Goal: Information Seeking & Learning: Learn about a topic

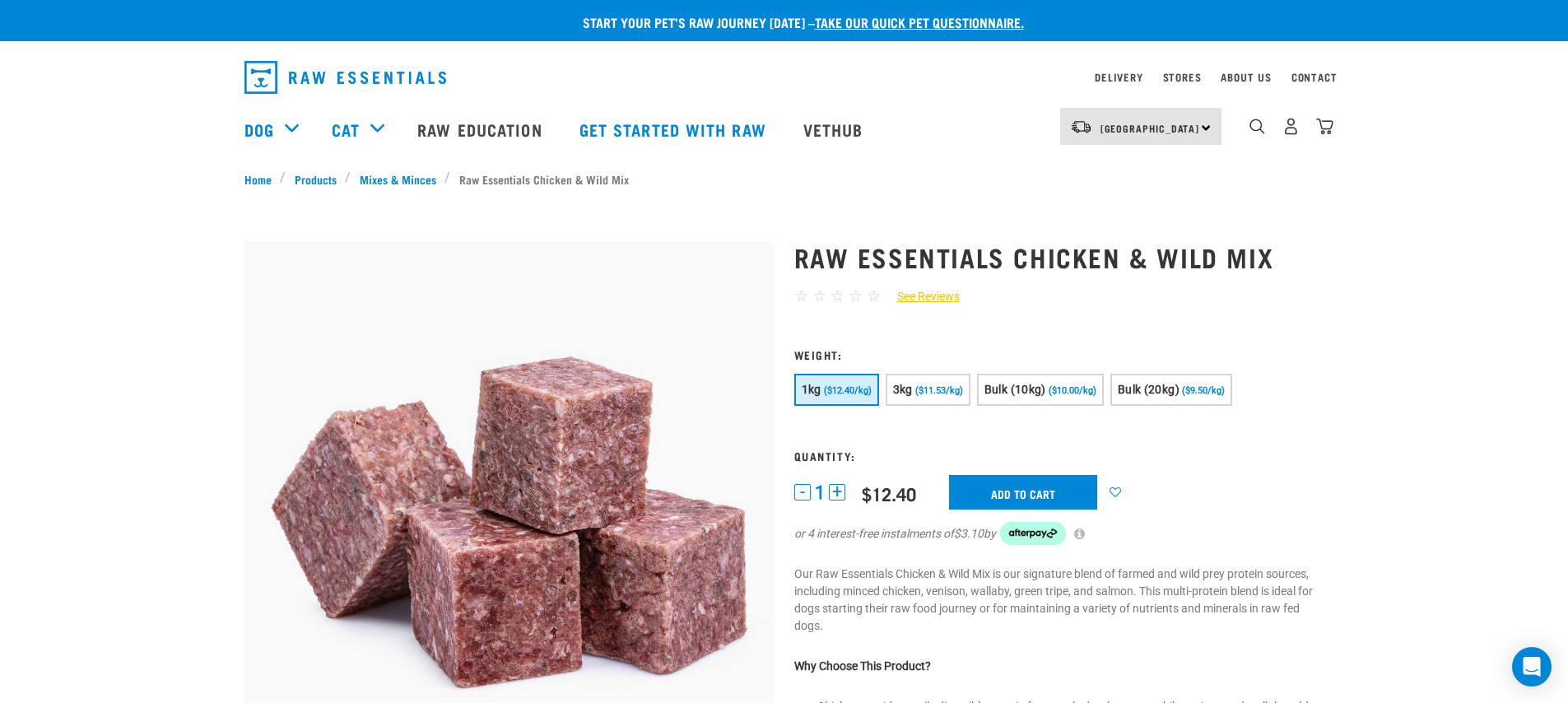
click at [1327, 119] on div "5" at bounding box center [1325, 127] width 17 height 17
click at [1327, 125] on img "dropdown navigation" at bounding box center [1325, 127] width 17 height 17
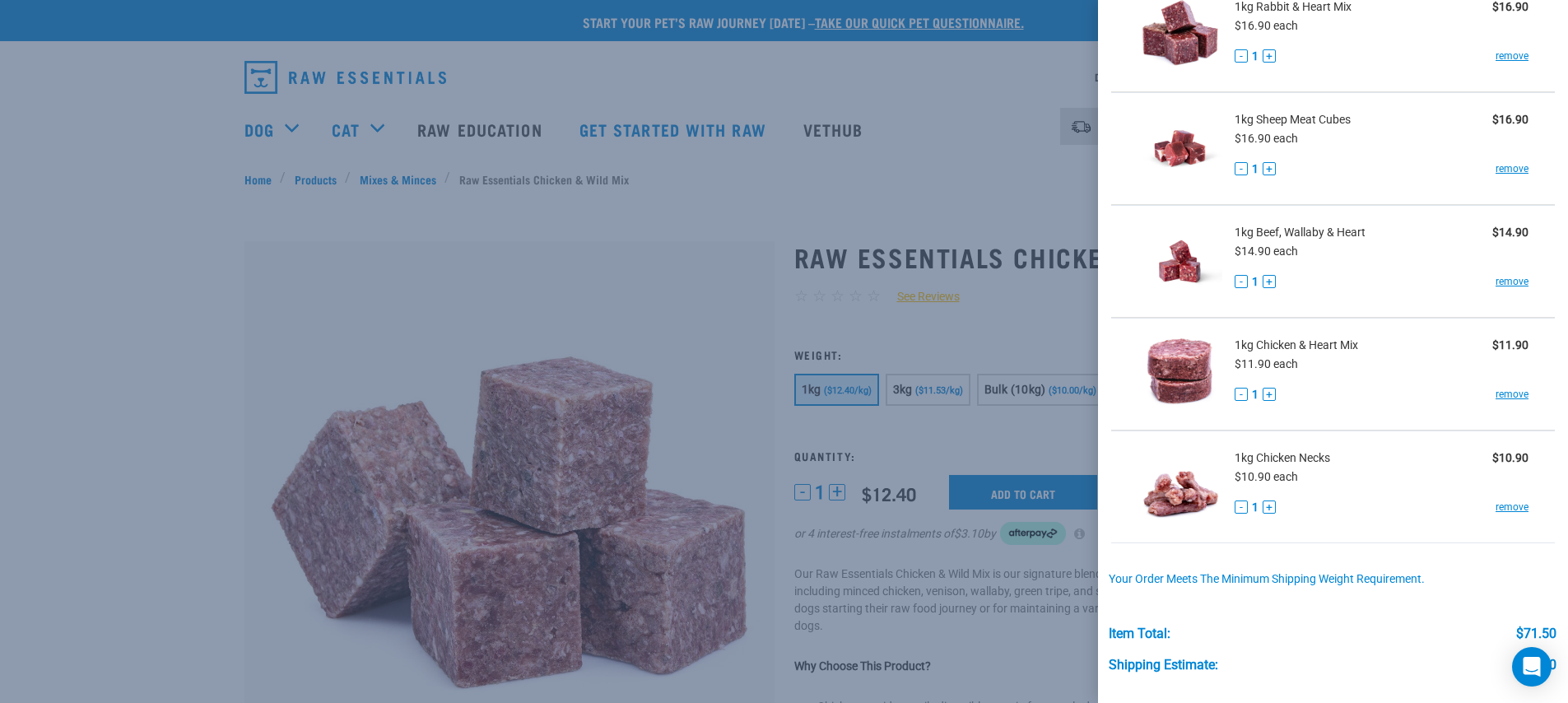
scroll to position [137, 0]
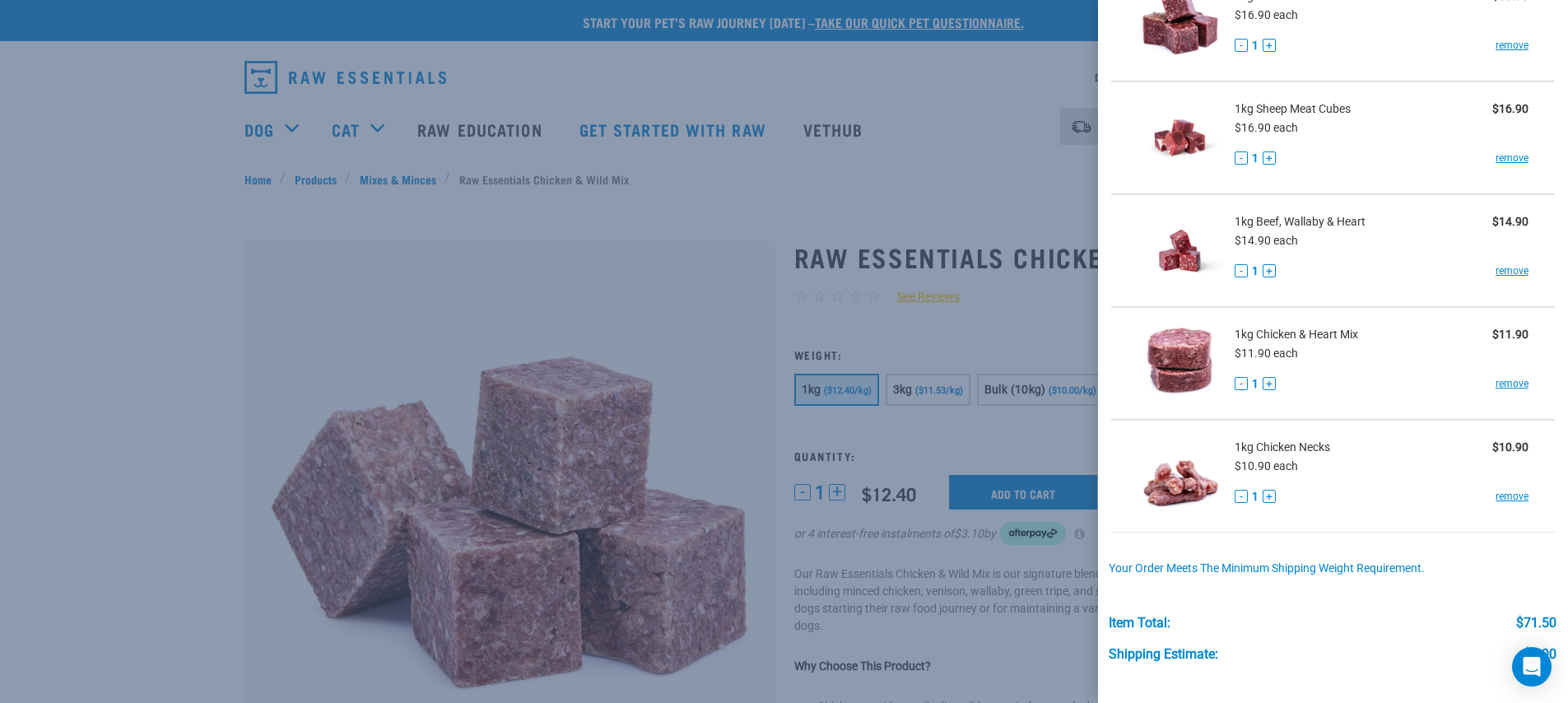
click at [1004, 168] on div at bounding box center [784, 352] width 1568 height 703
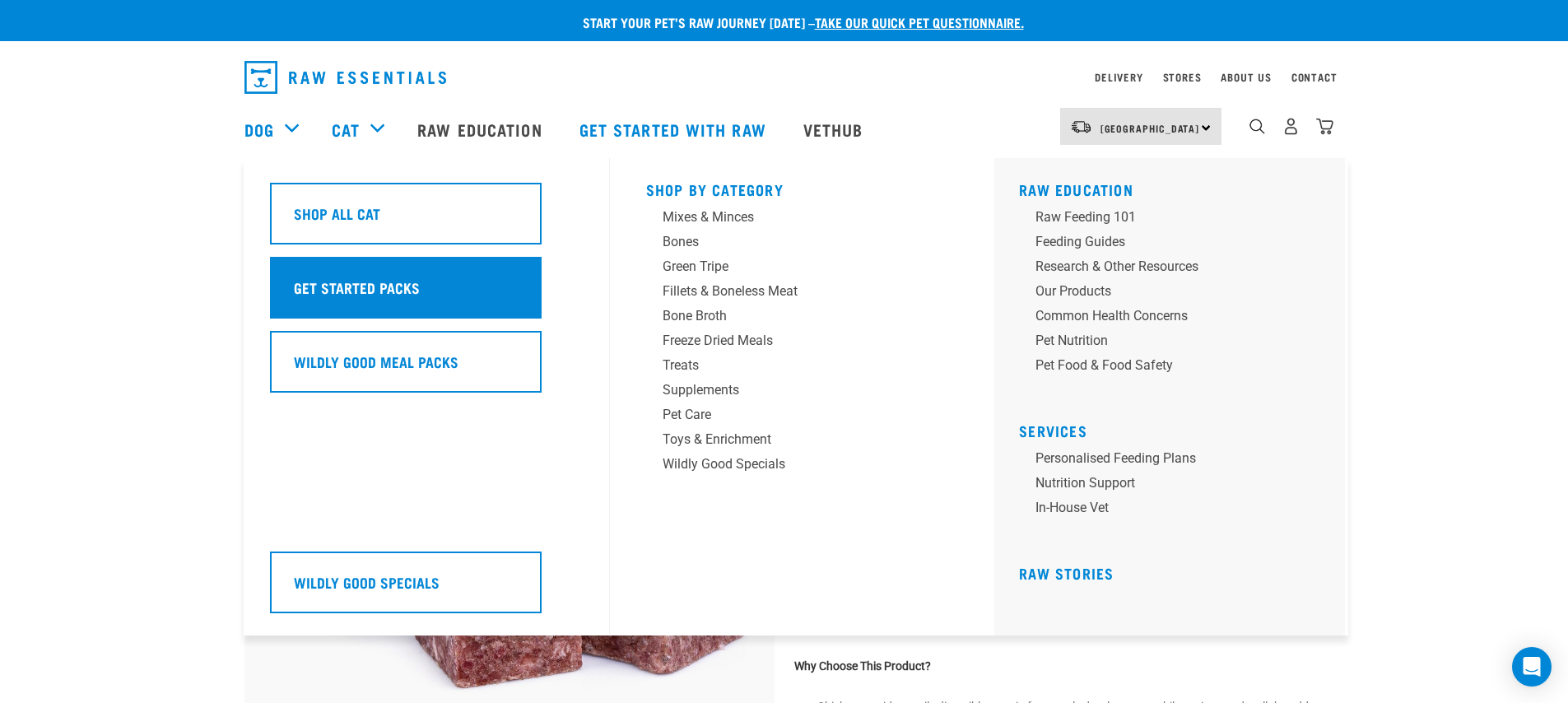
click at [338, 274] on div "Get Started Packs" at bounding box center [406, 288] width 271 height 62
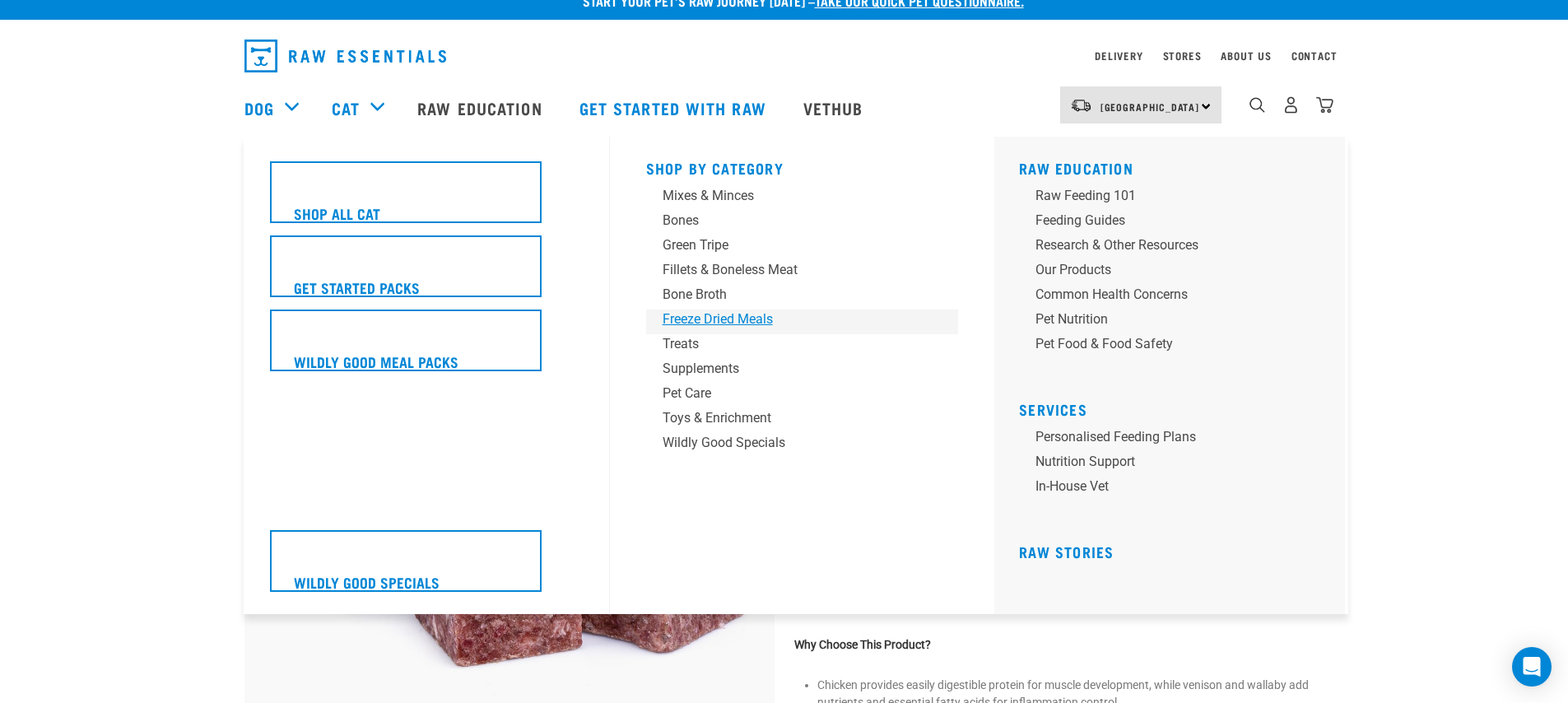
scroll to position [1, 0]
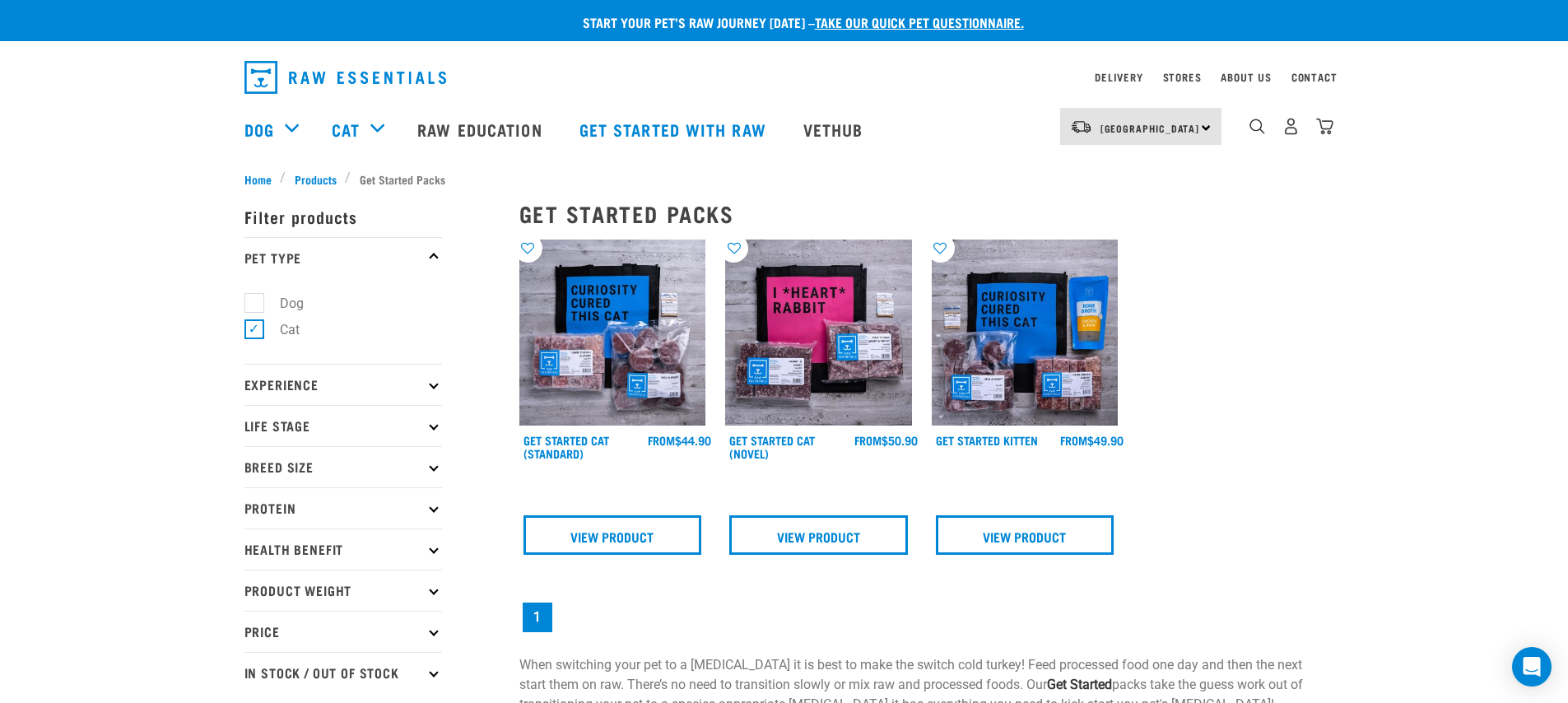
scroll to position [20, 0]
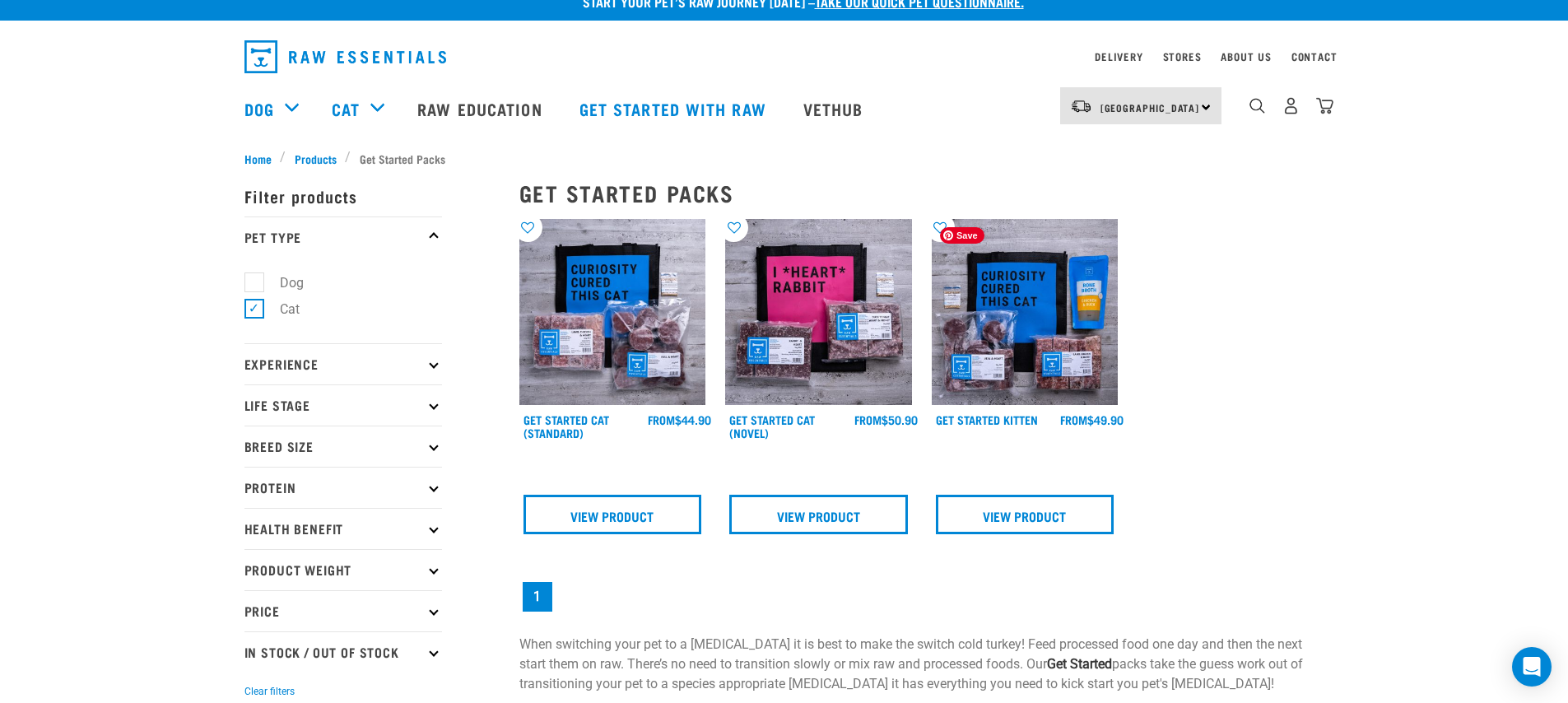
click at [1018, 359] on img at bounding box center [1025, 313] width 187 height 187
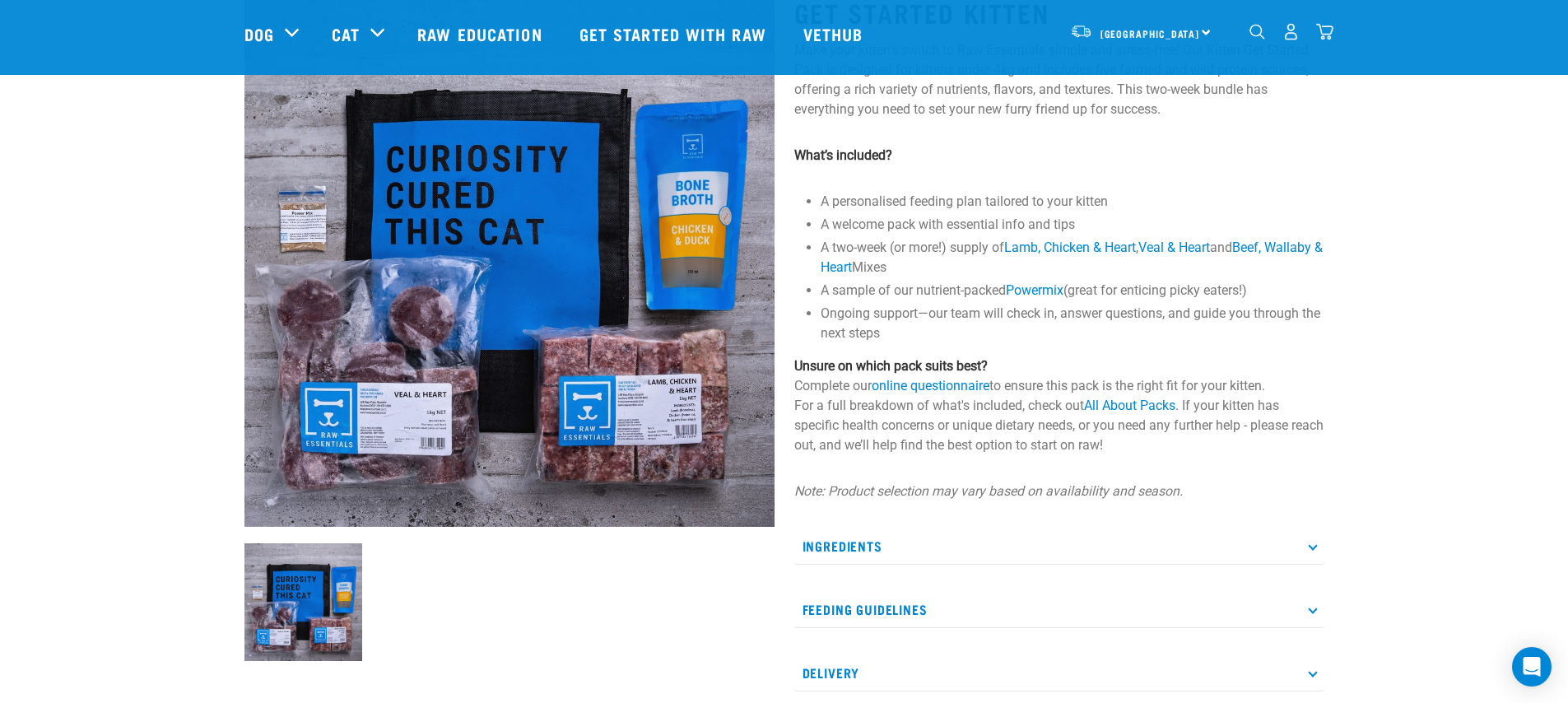
scroll to position [292, 0]
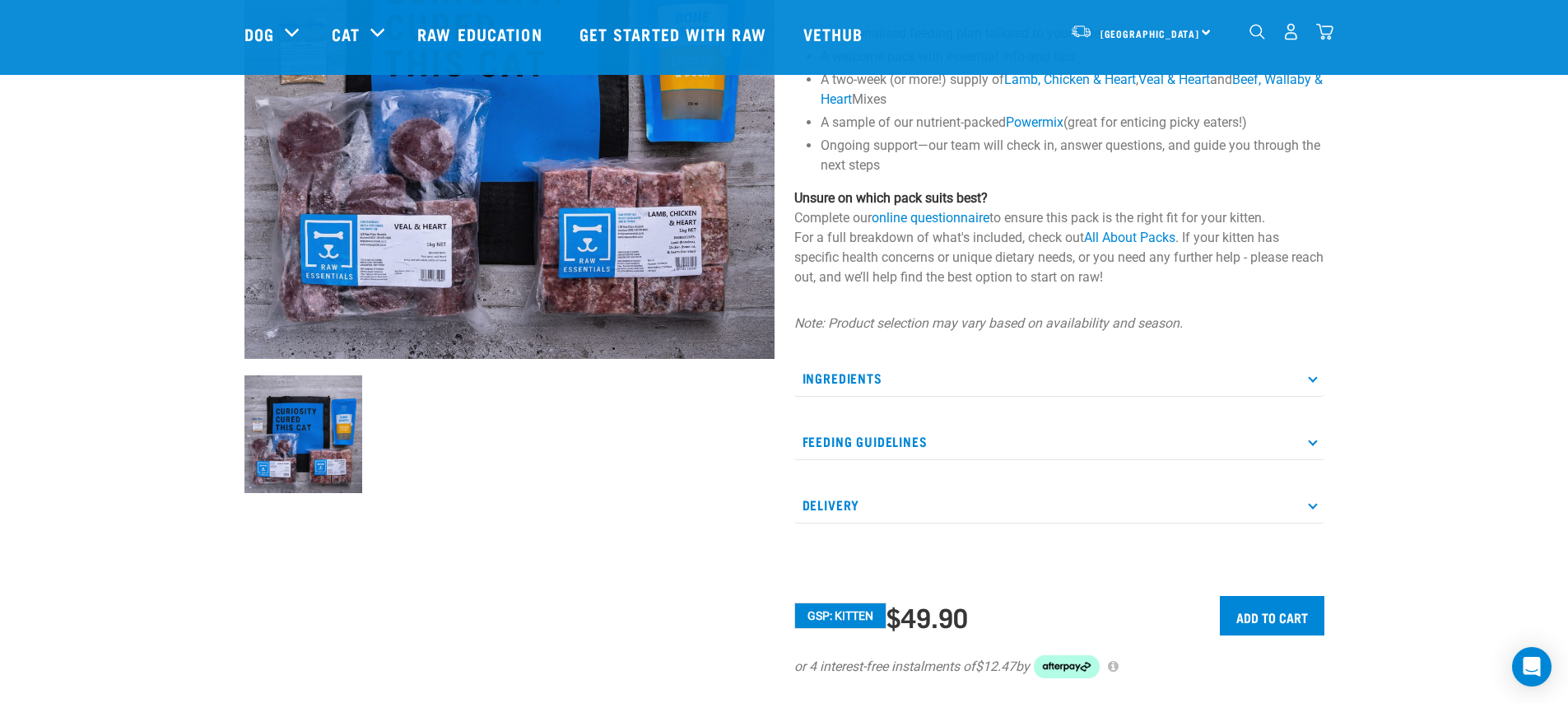
click at [1073, 377] on p "Ingredients" at bounding box center [1059, 379] width 530 height 37
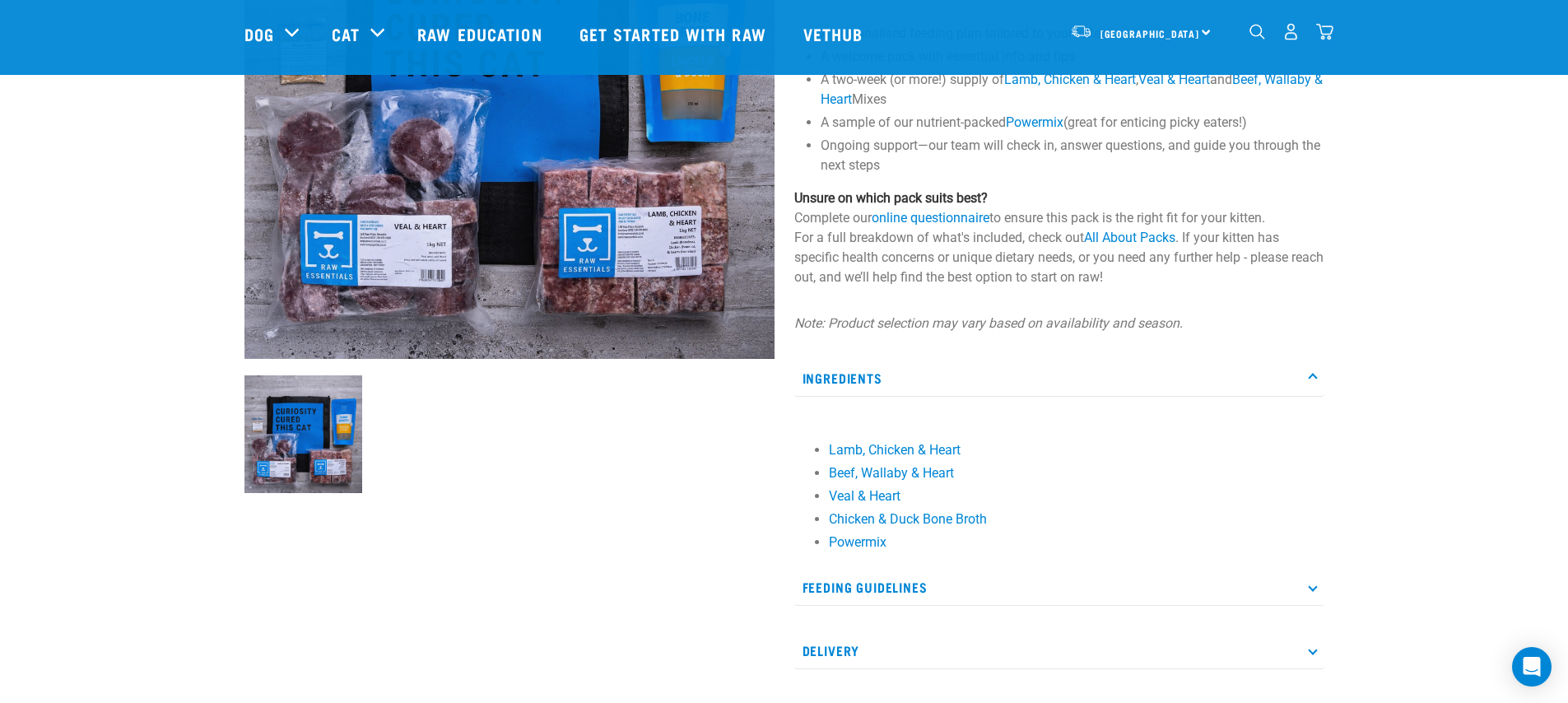
scroll to position [349, 0]
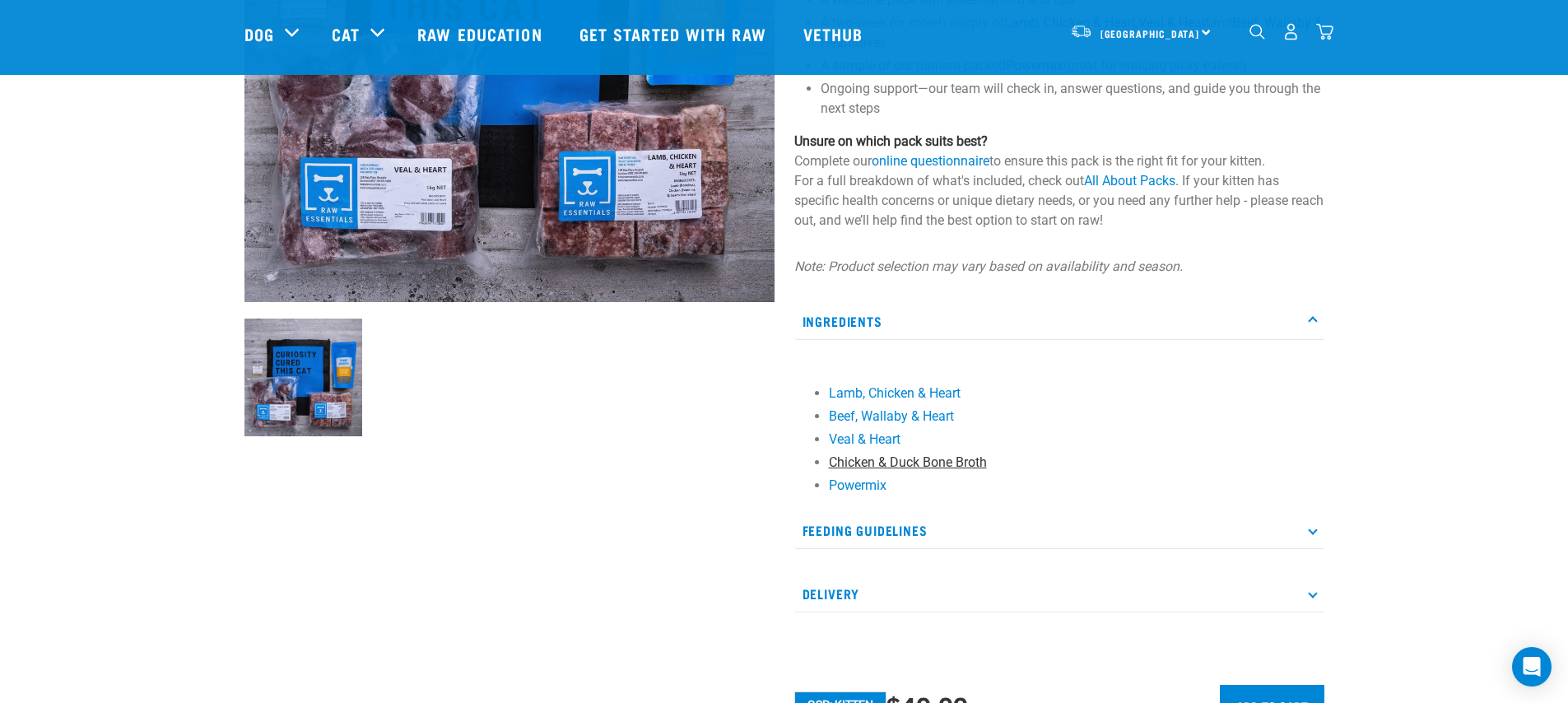
click at [956, 456] on link "Chicken & Duck Bone Broth" at bounding box center [908, 463] width 158 height 15
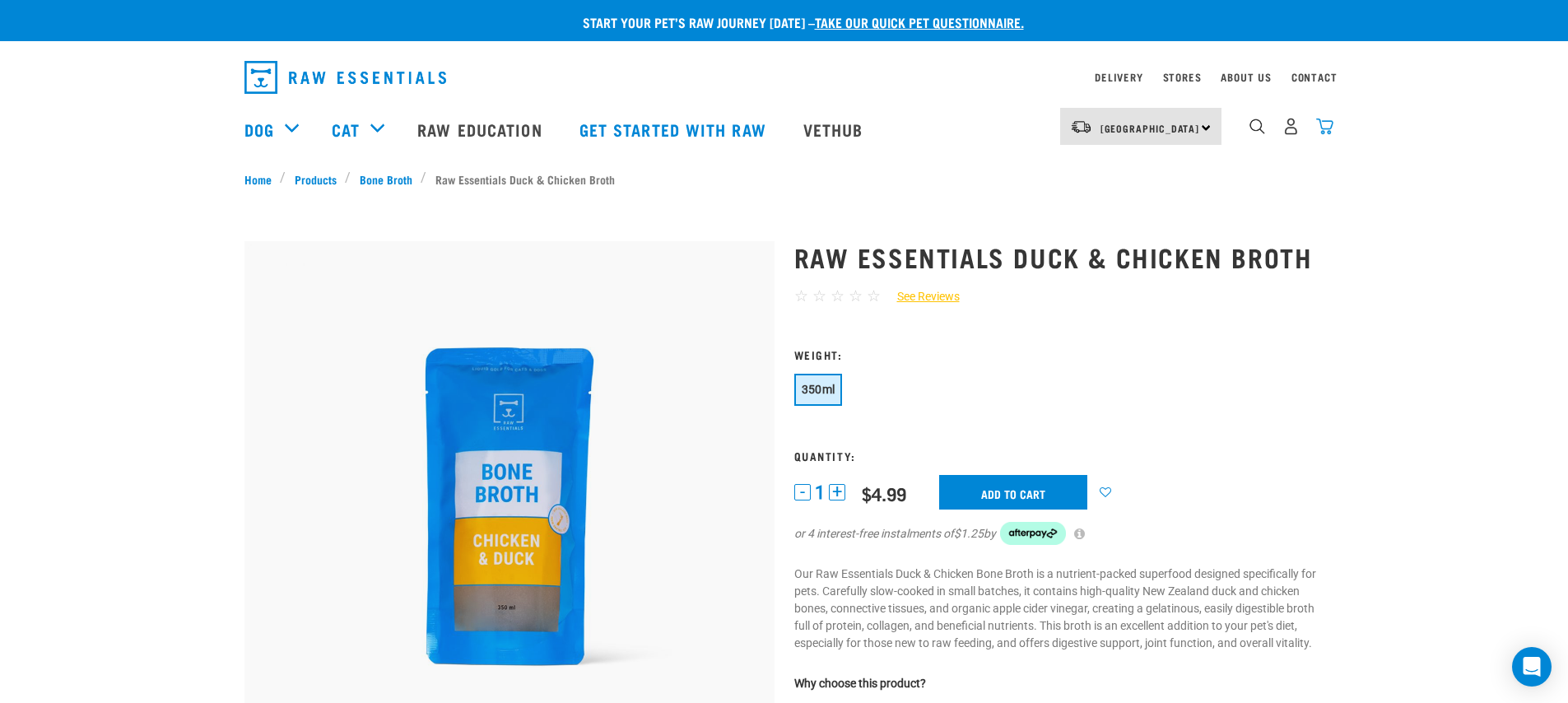
click at [1326, 122] on img "dropdown navigation" at bounding box center [1325, 127] width 17 height 17
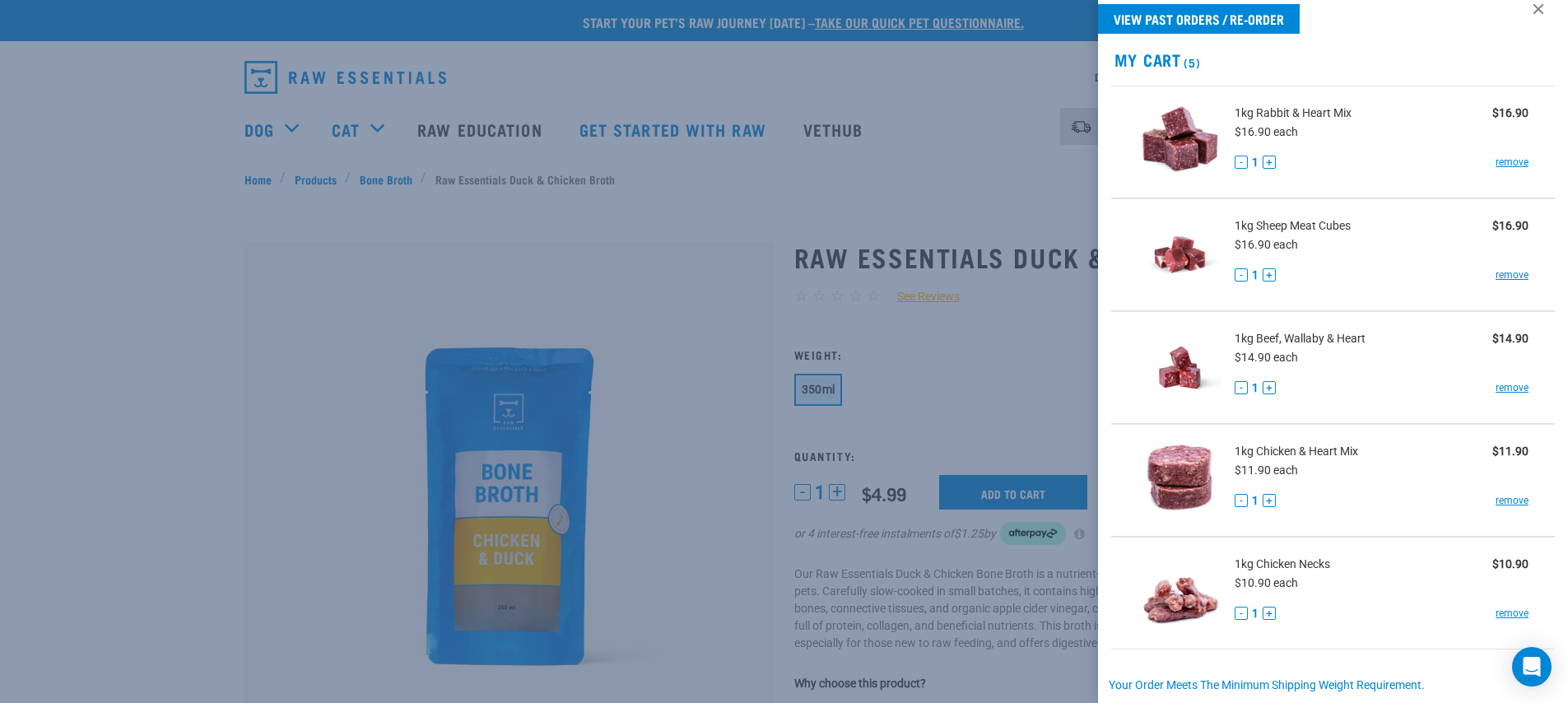
scroll to position [260, 0]
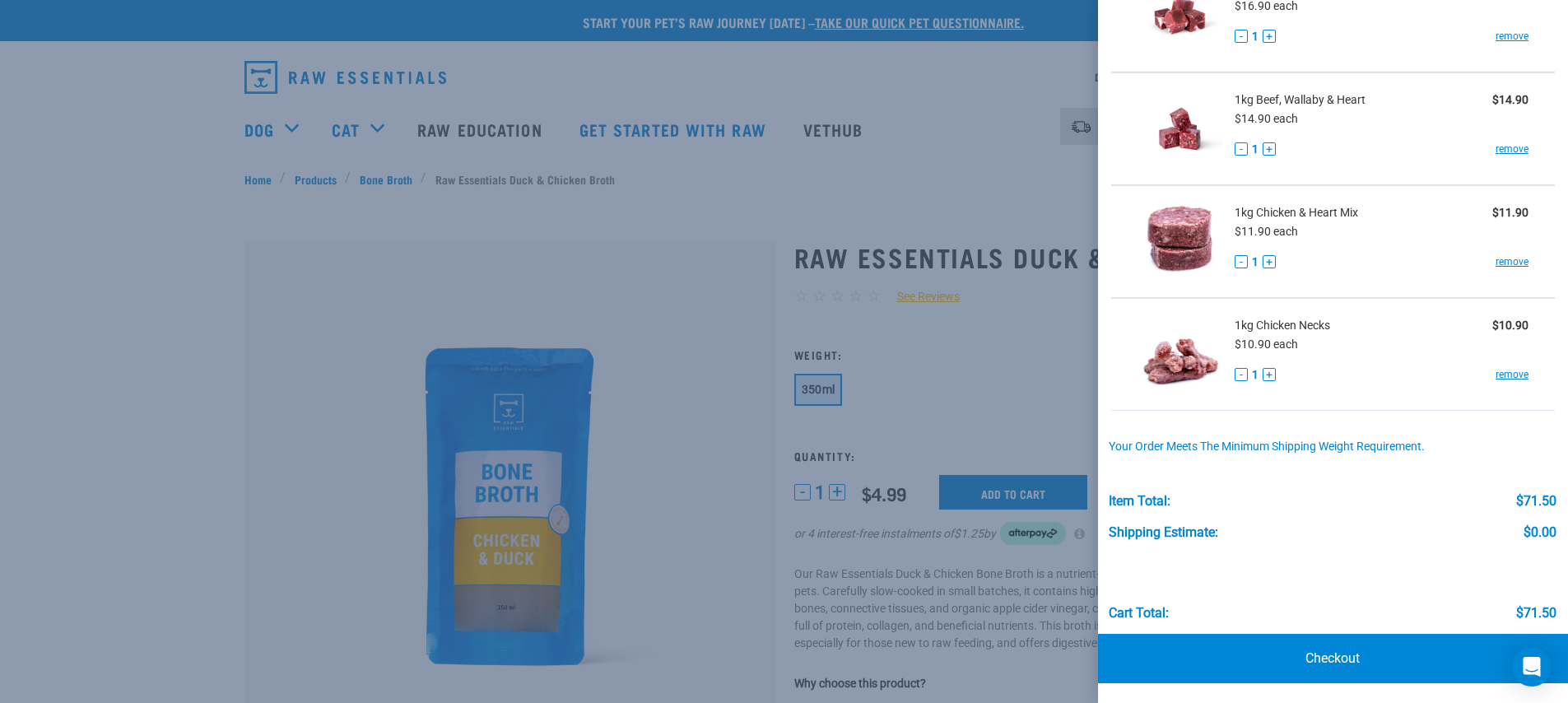
click at [971, 436] on div at bounding box center [784, 352] width 1568 height 703
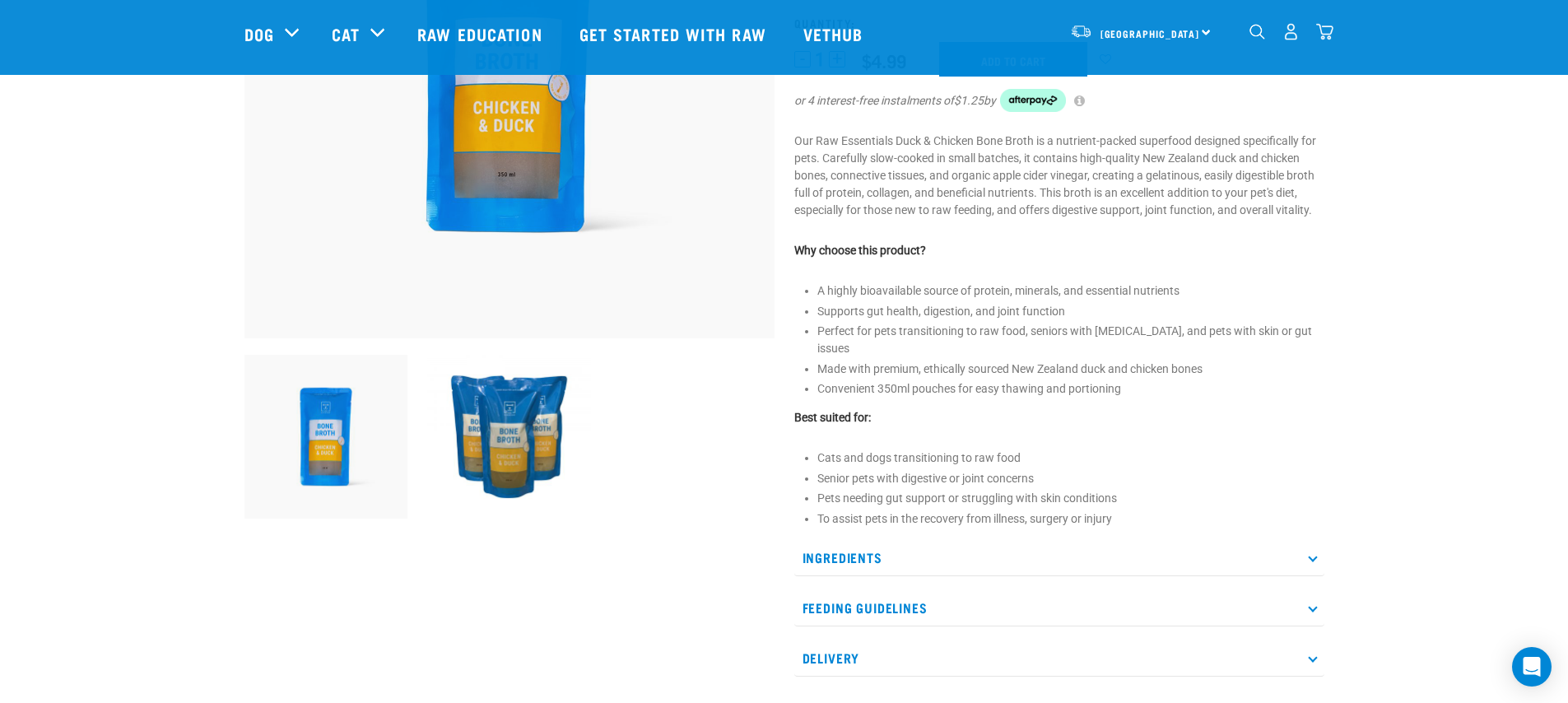
scroll to position [502, 0]
